Goal: Task Accomplishment & Management: Manage account settings

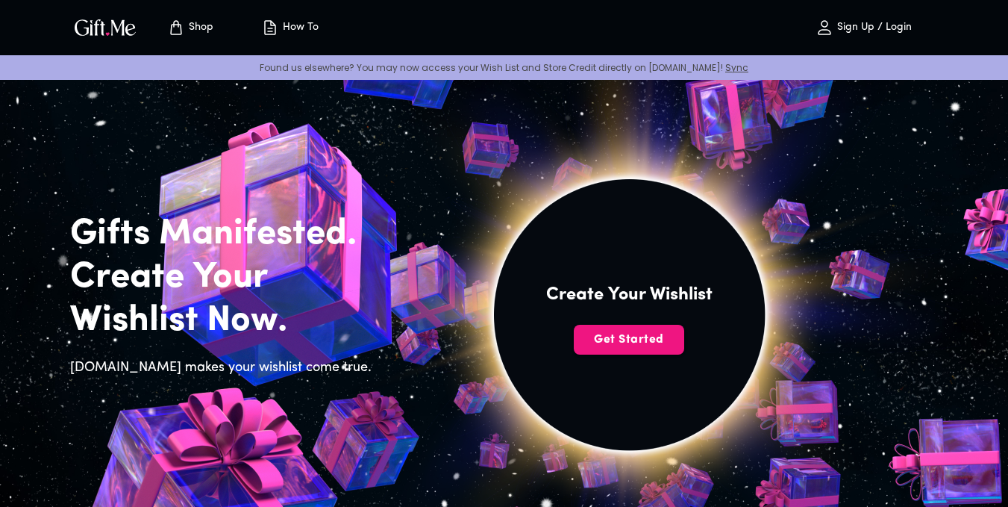
click at [841, 22] on p "Sign Up / Login" at bounding box center [872, 28] width 78 height 13
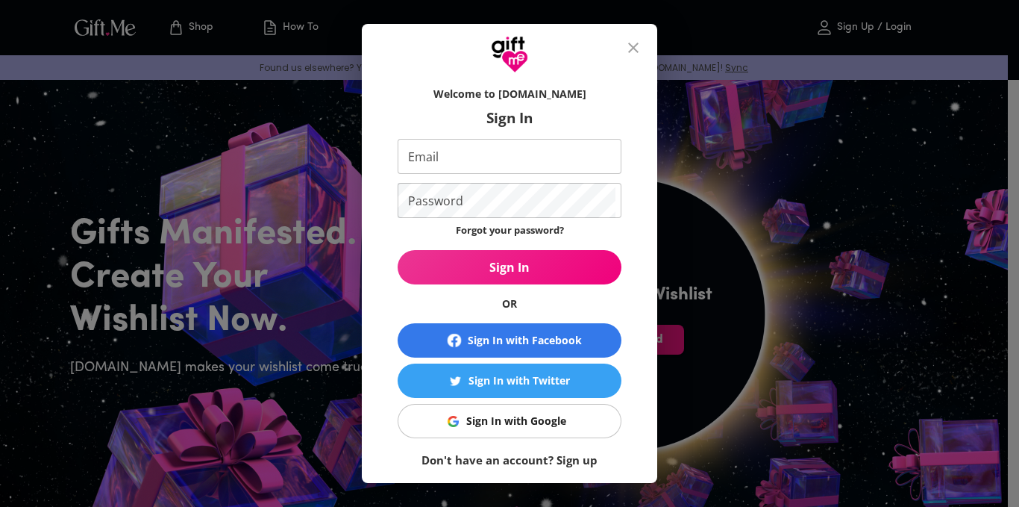
click at [515, 416] on div "Sign In with Google" at bounding box center [516, 421] width 100 height 16
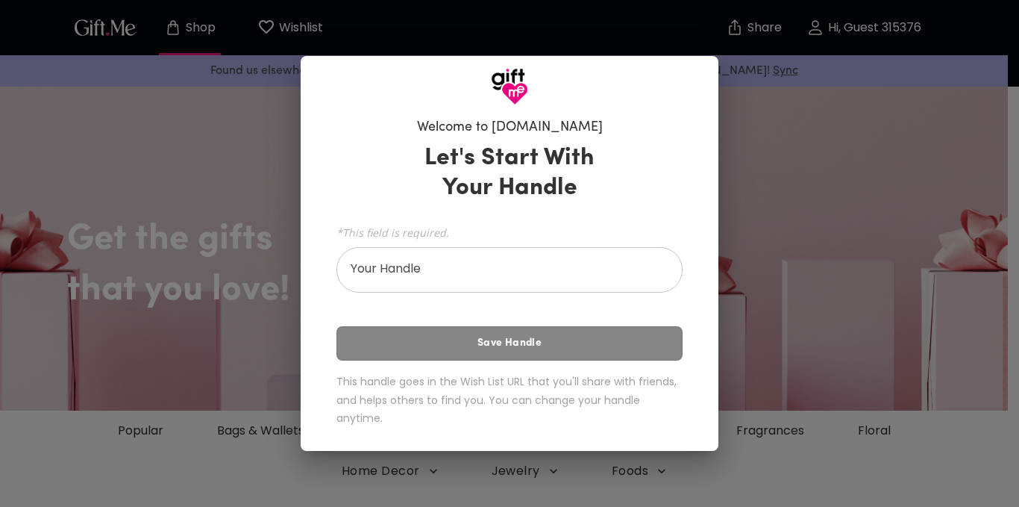
click at [755, 179] on div "Welcome to [DOMAIN_NAME] Let's Start With Your Handle *This field is required. …" at bounding box center [509, 253] width 1019 height 507
click at [836, 207] on div "Welcome to [DOMAIN_NAME] Let's Start With Your Handle *This field is required. …" at bounding box center [509, 253] width 1019 height 507
